Goal: Find specific page/section: Find specific page/section

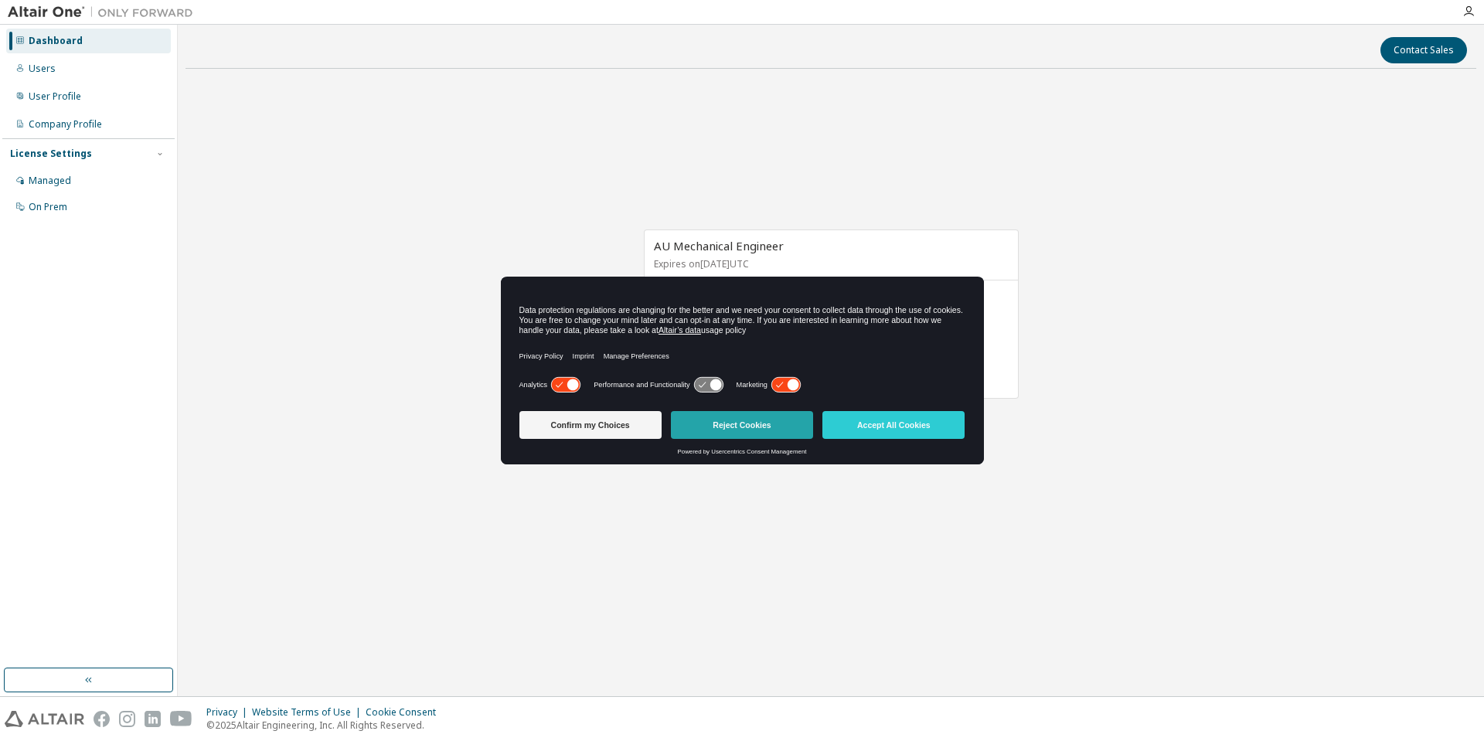
click at [736, 421] on button "Reject Cookies" at bounding box center [742, 425] width 142 height 28
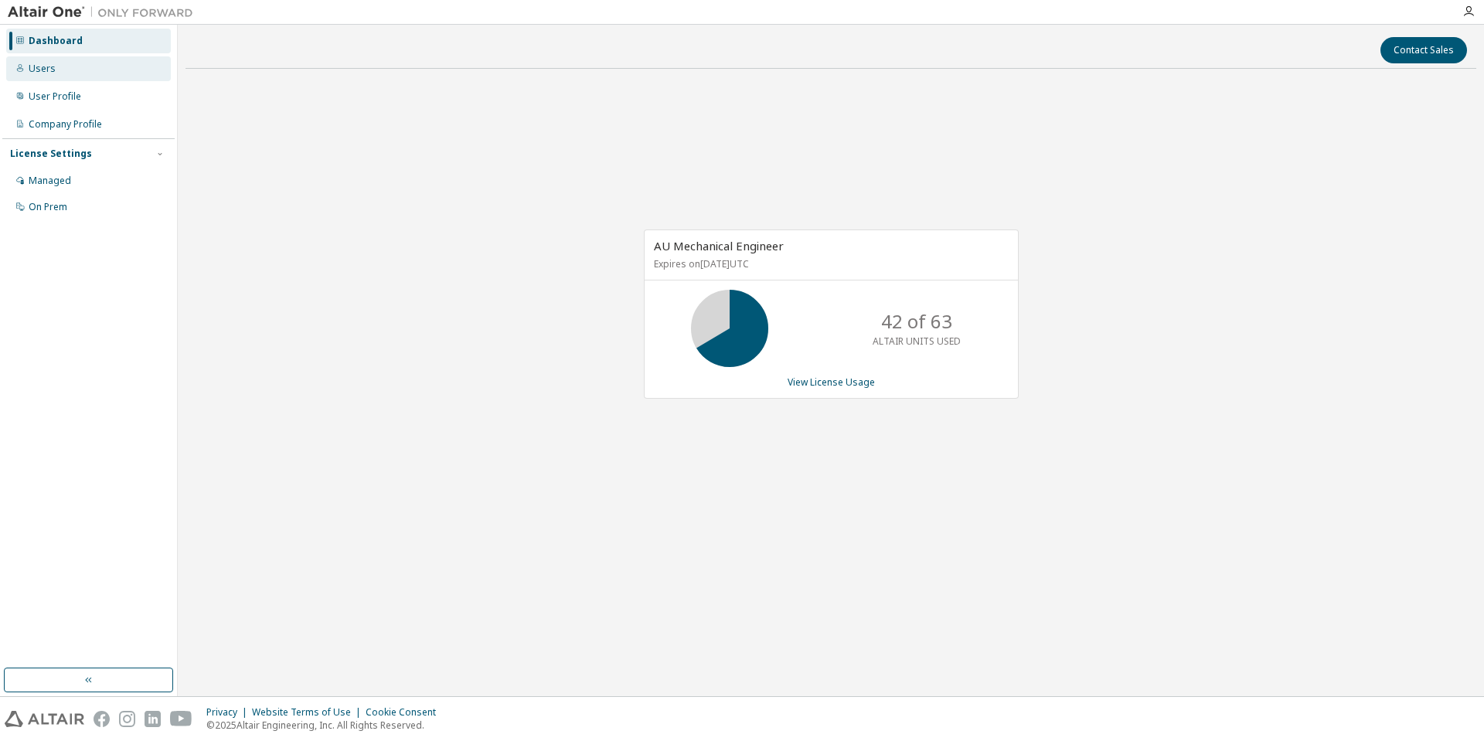
click at [58, 70] on div "Users" at bounding box center [88, 68] width 165 height 25
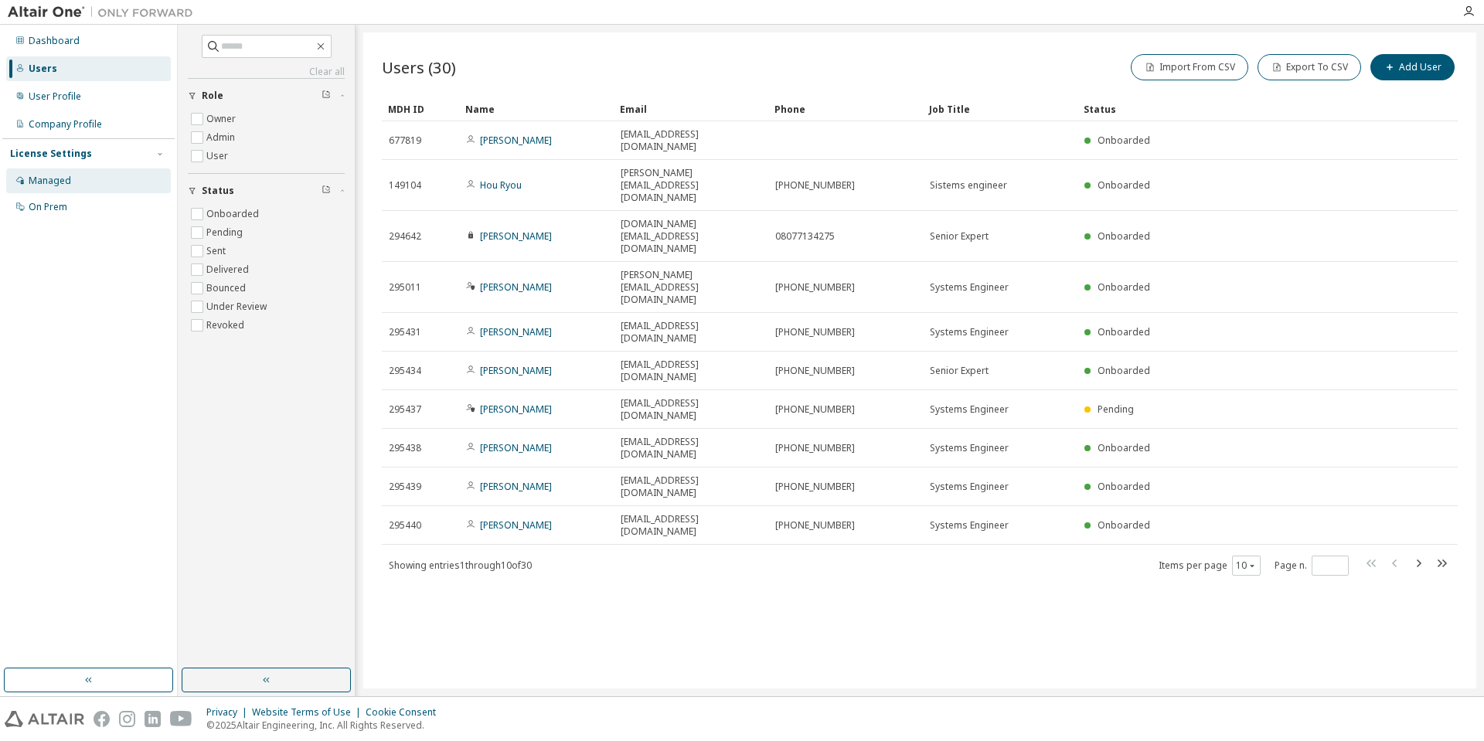
click at [87, 182] on div "Managed" at bounding box center [88, 181] width 165 height 25
